Goal: Navigation & Orientation: Find specific page/section

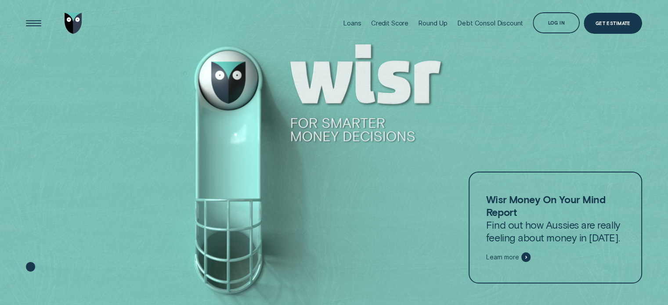
click at [556, 24] on div "Log in" at bounding box center [555, 24] width 17 height 4
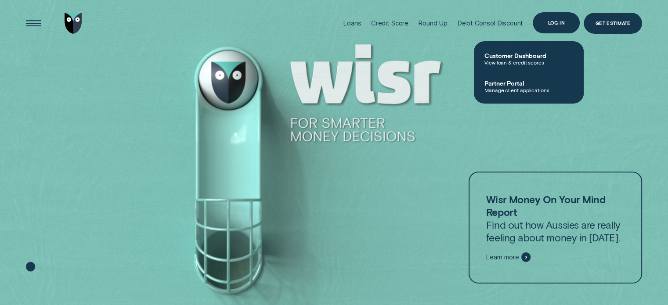
click at [556, 24] on div "Log in" at bounding box center [555, 23] width 17 height 4
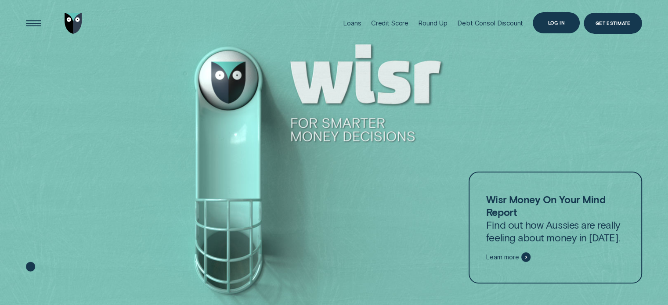
click at [556, 24] on div "Log in" at bounding box center [555, 23] width 17 height 4
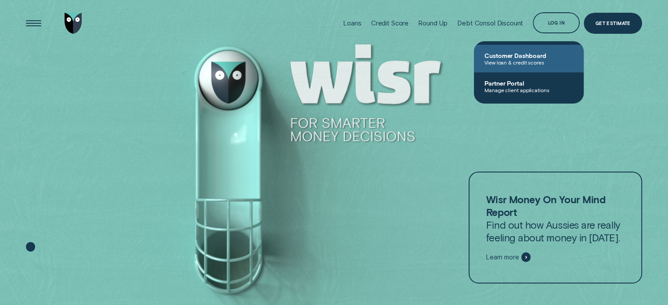
click at [516, 56] on span "Customer Dashboard" at bounding box center [528, 55] width 89 height 7
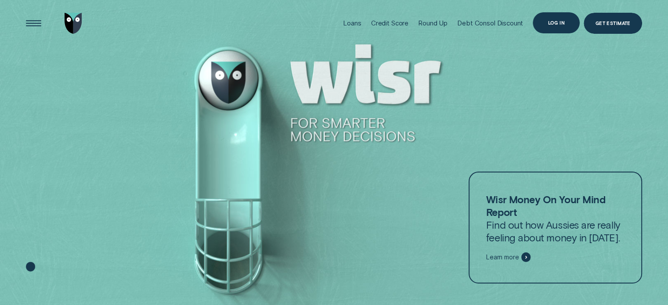
click at [561, 26] on div "Log in" at bounding box center [555, 22] width 47 height 21
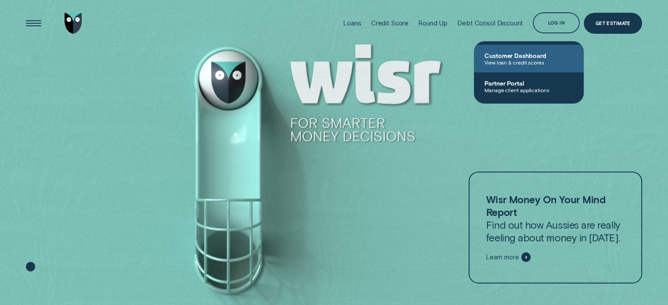
click at [532, 54] on span "Customer Dashboard" at bounding box center [528, 55] width 89 height 7
